Goal: Find specific page/section: Find specific page/section

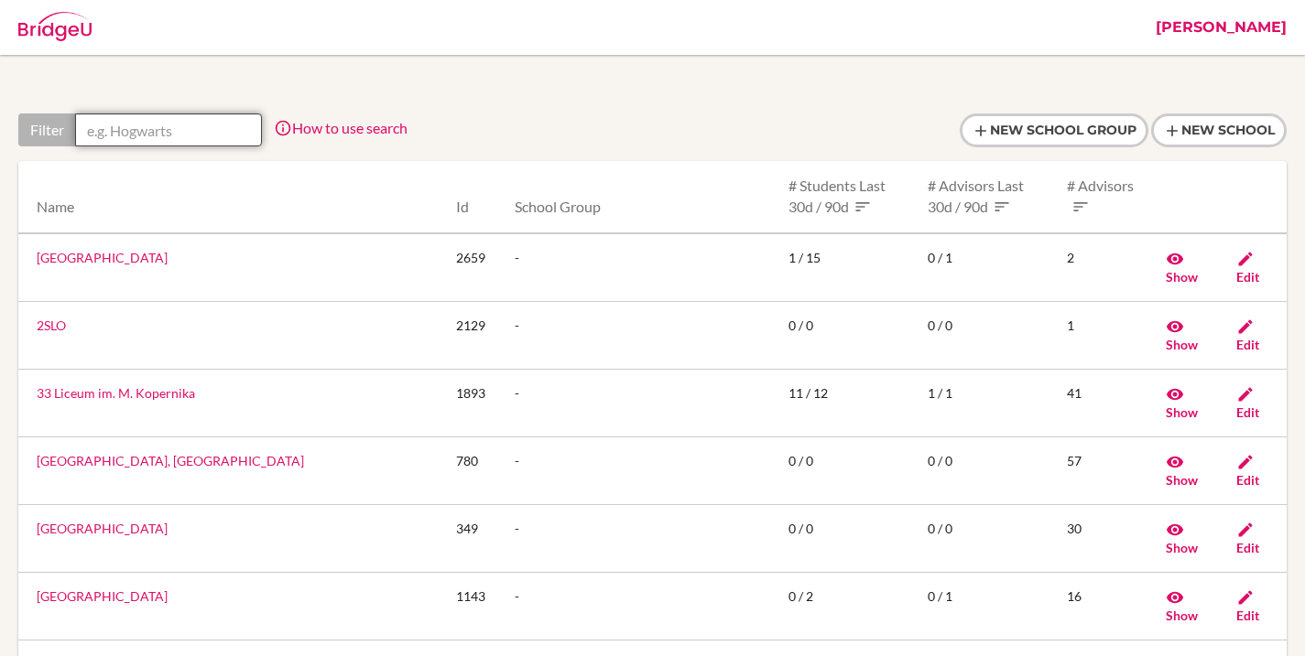
click at [207, 131] on input "text" at bounding box center [168, 130] width 187 height 33
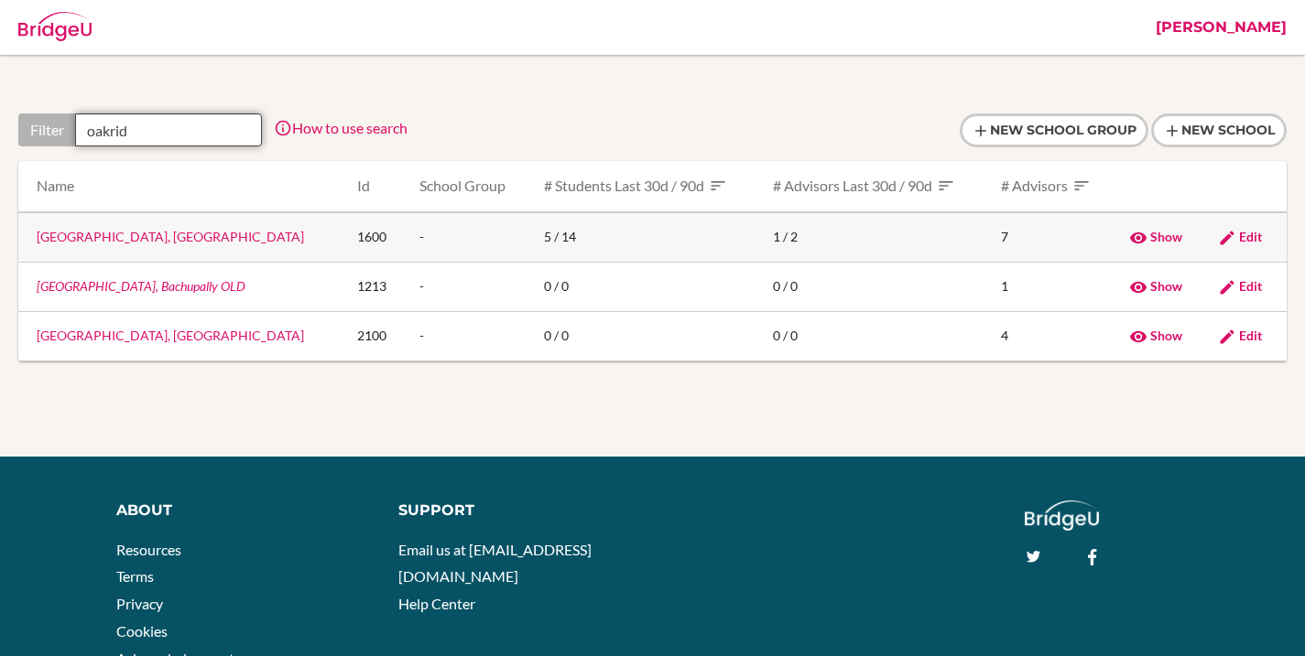
type input "oakrid"
click at [181, 238] on link "[GEOGRAPHIC_DATA], [GEOGRAPHIC_DATA]" at bounding box center [170, 237] width 267 height 16
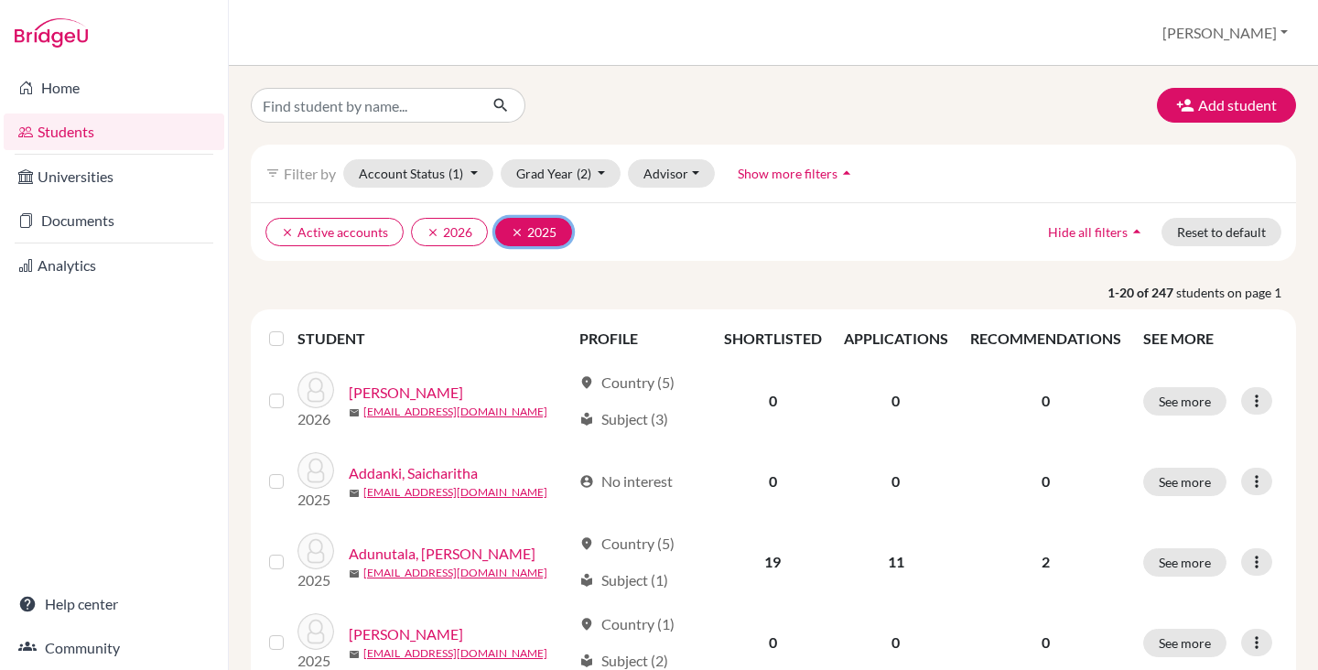
click at [514, 229] on icon "clear" at bounding box center [517, 232] width 13 height 13
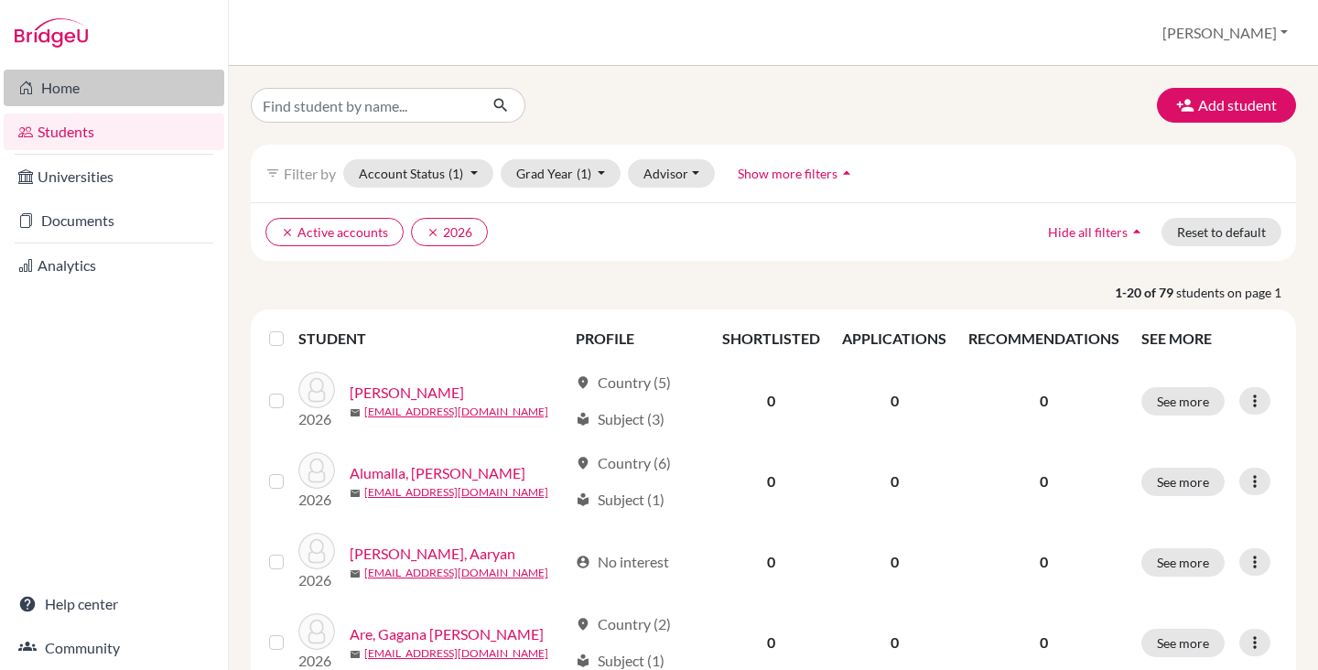
click at [48, 91] on link "Home" at bounding box center [114, 88] width 221 height 37
